Goal: Task Accomplishment & Management: Manage account settings

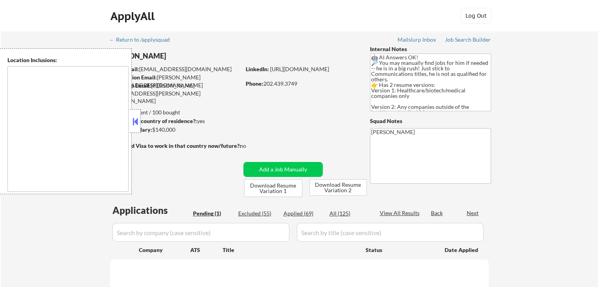
select select ""pending""
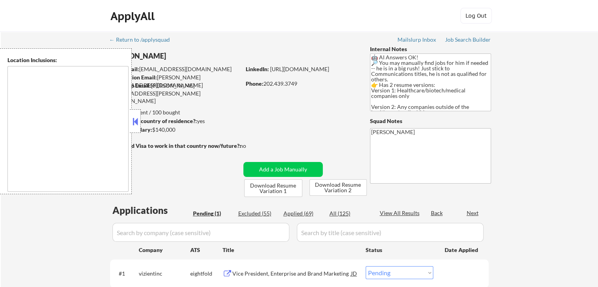
type textarea "[GEOGRAPHIC_DATA], [GEOGRAPHIC_DATA] [GEOGRAPHIC_DATA], [GEOGRAPHIC_DATA] [GEOG…"
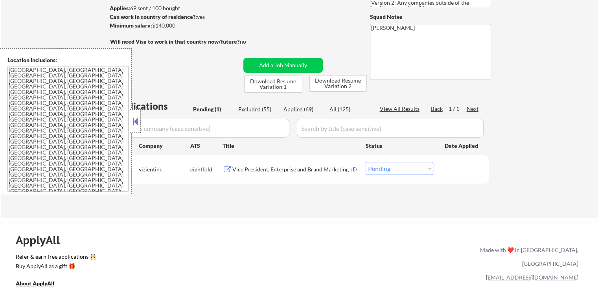
scroll to position [118, 0]
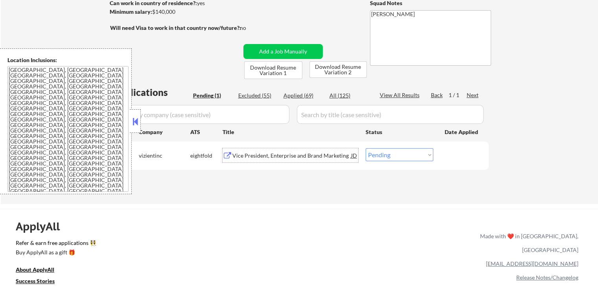
click at [245, 153] on div "Vice President, Enterprise and Brand Marketing" at bounding box center [291, 156] width 119 height 8
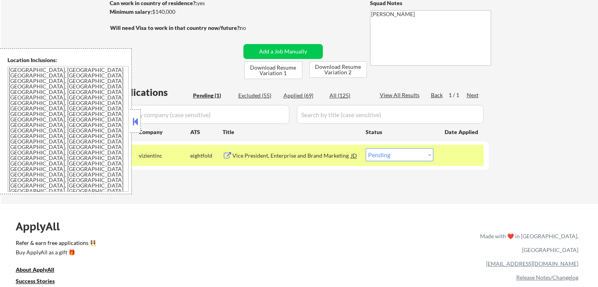
drag, startPoint x: 394, startPoint y: 156, endPoint x: 396, endPoint y: 160, distance: 4.4
click at [394, 156] on select "Choose an option... Pending Applied Excluded (Questions) Excluded (Expired) Exc…" at bounding box center [400, 154] width 68 height 13
select select ""applied""
click at [366, 148] on select "Choose an option... Pending Applied Excluded (Questions) Excluded (Expired) Exc…" at bounding box center [400, 154] width 68 height 13
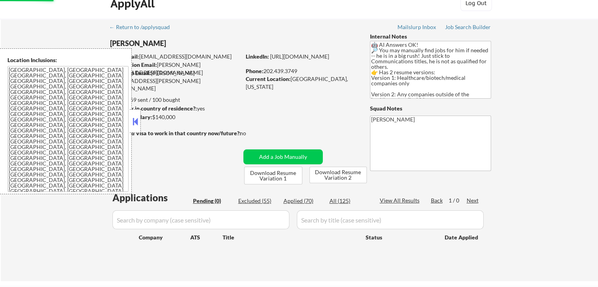
scroll to position [0, 0]
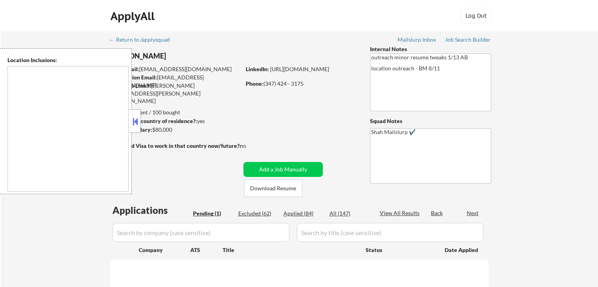
select select ""pending""
type textarea "[GEOGRAPHIC_DATA], [GEOGRAPHIC_DATA] [GEOGRAPHIC_DATA], [GEOGRAPHIC_DATA] [GEOG…"
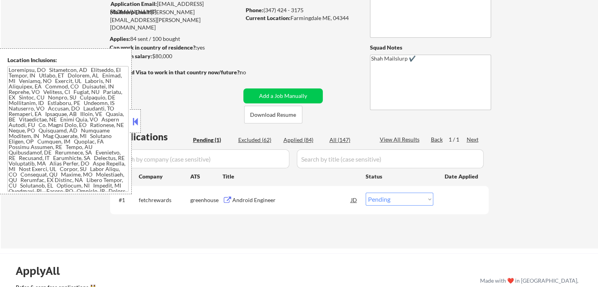
scroll to position [79, 0]
